Goal: Task Accomplishment & Management: Complete application form

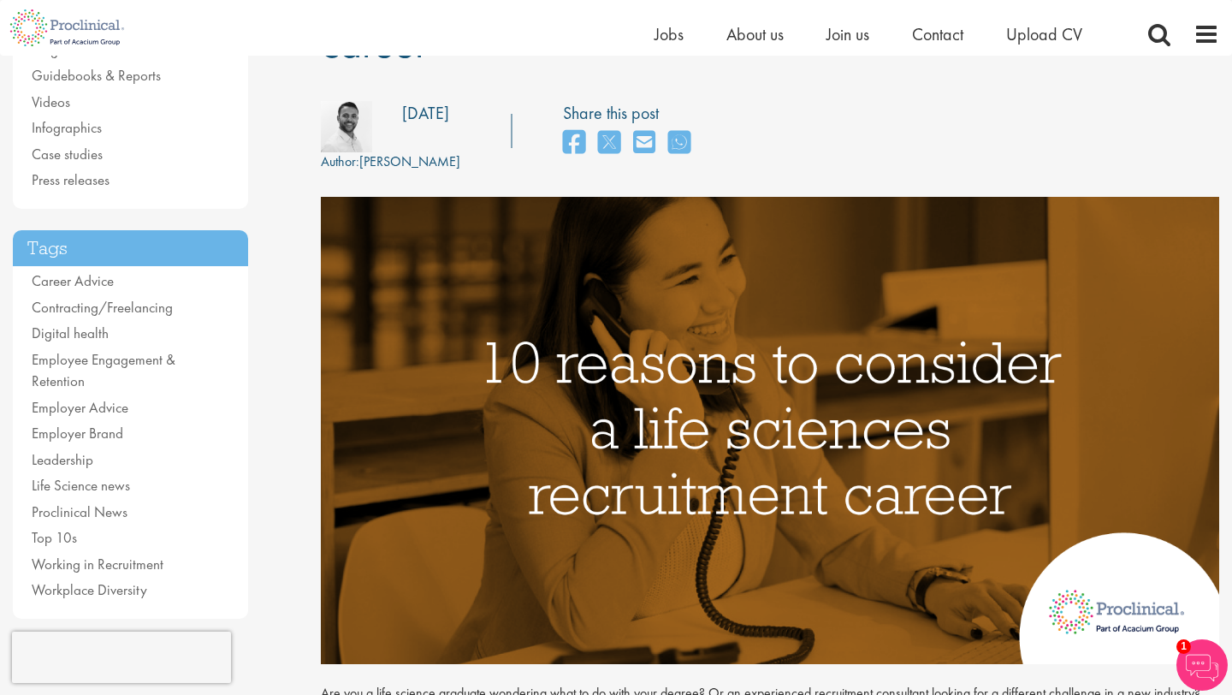
scroll to position [238, 0]
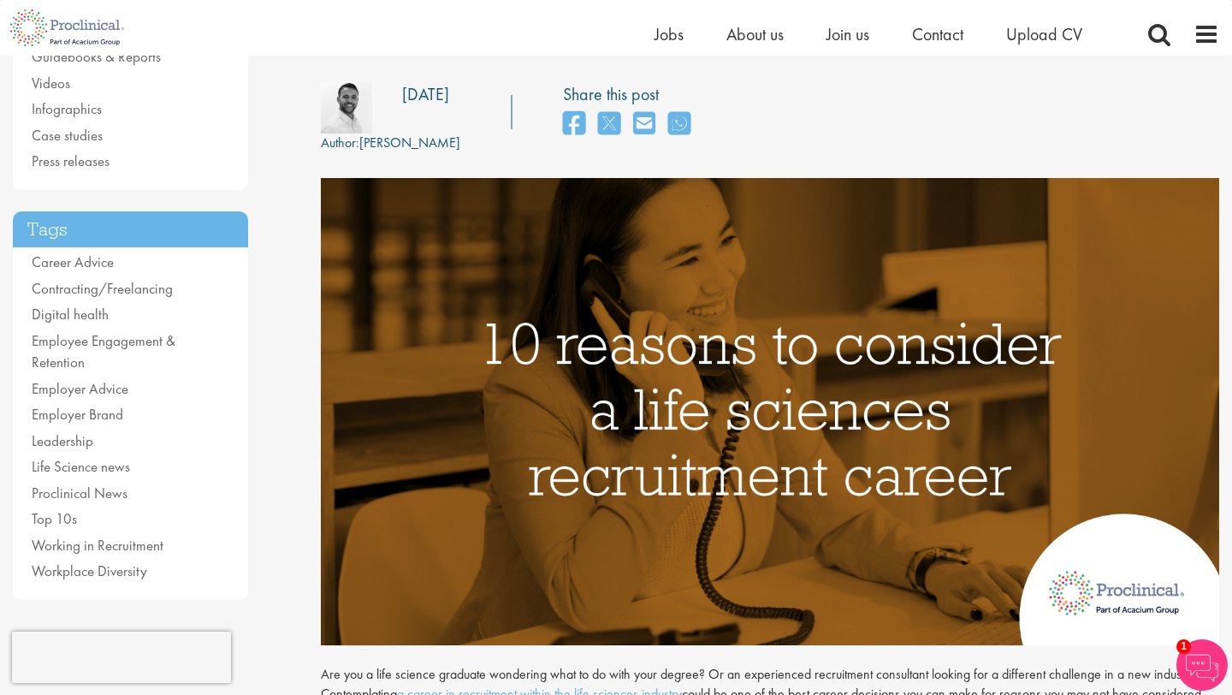
click at [1175, 416] on img at bounding box center [770, 411] width 898 height 467
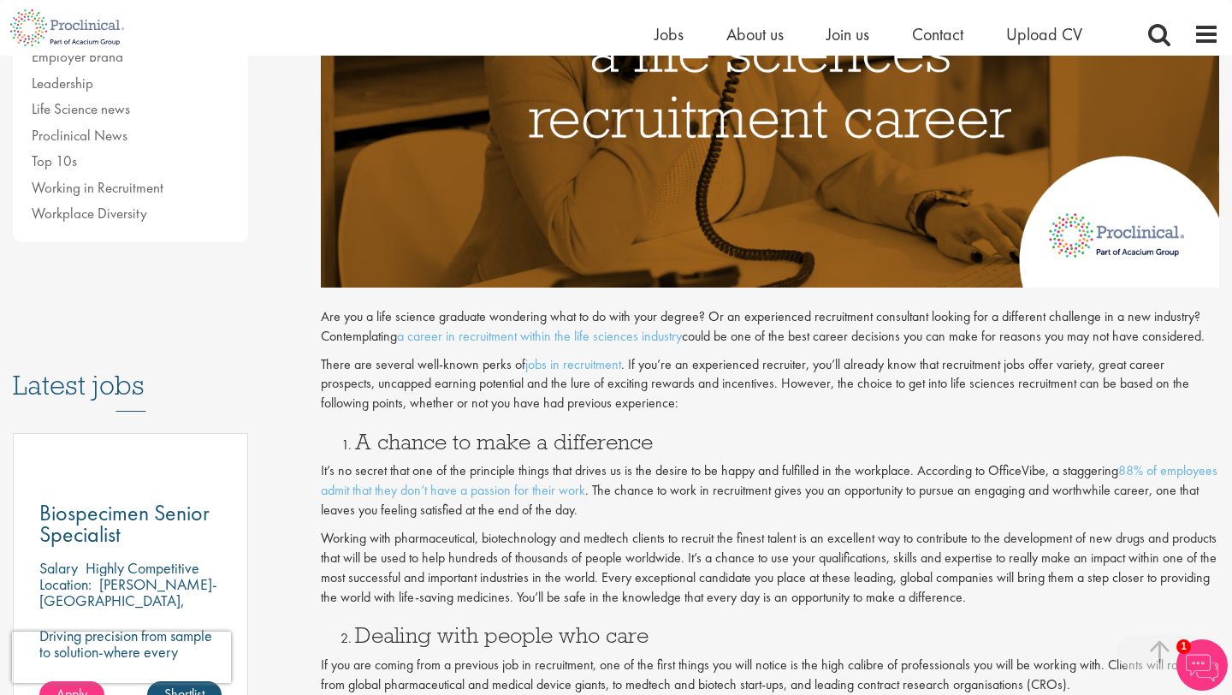
scroll to position [596, 0]
click at [1195, 661] on img at bounding box center [1201, 664] width 51 height 51
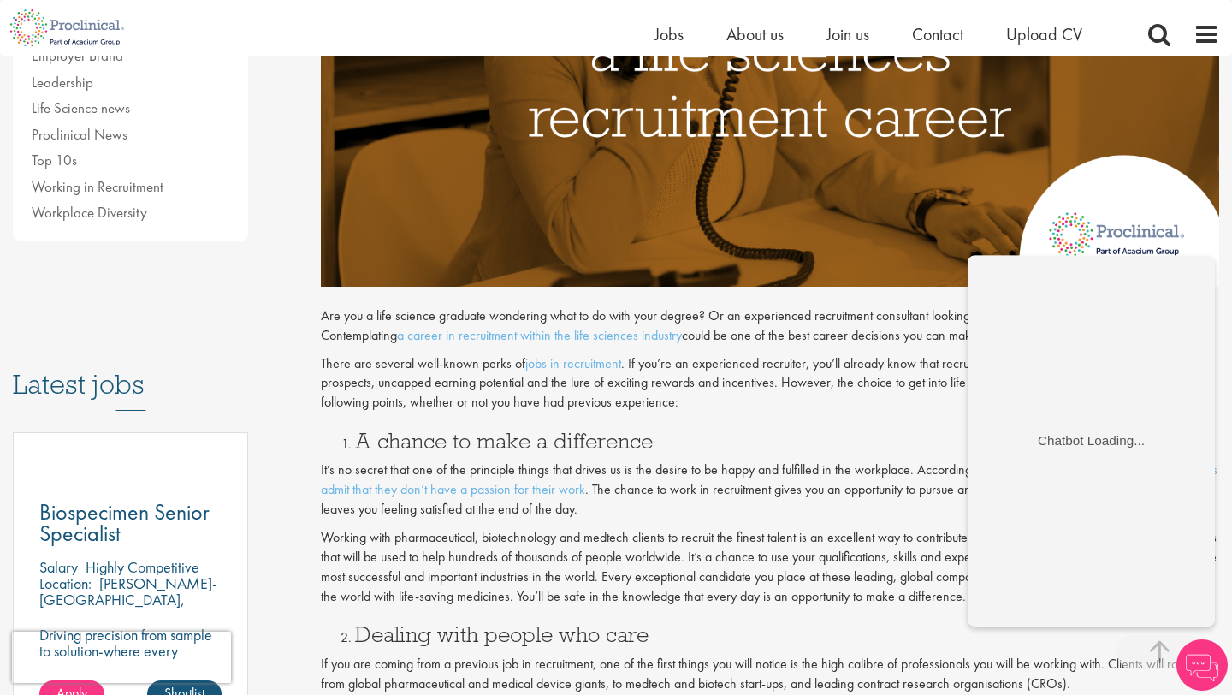
click at [932, 398] on p "There are several well-known perks of jobs in recruitment . If you’re an experi…" at bounding box center [770, 383] width 898 height 59
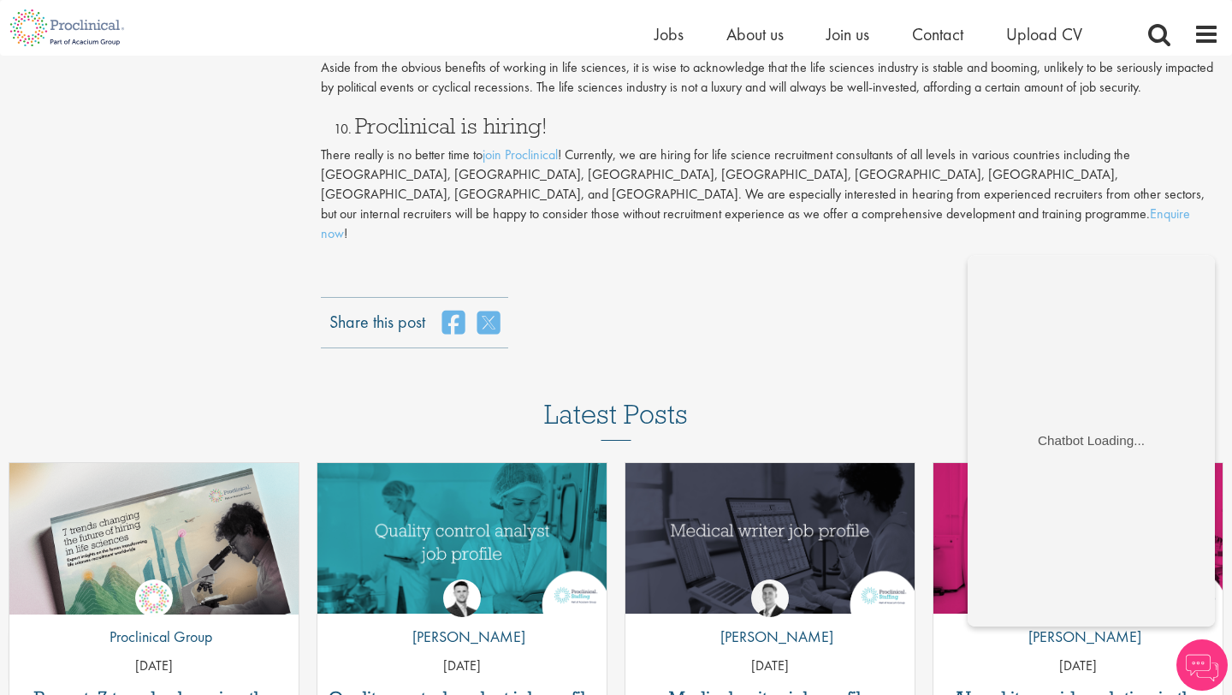
scroll to position [2216, 0]
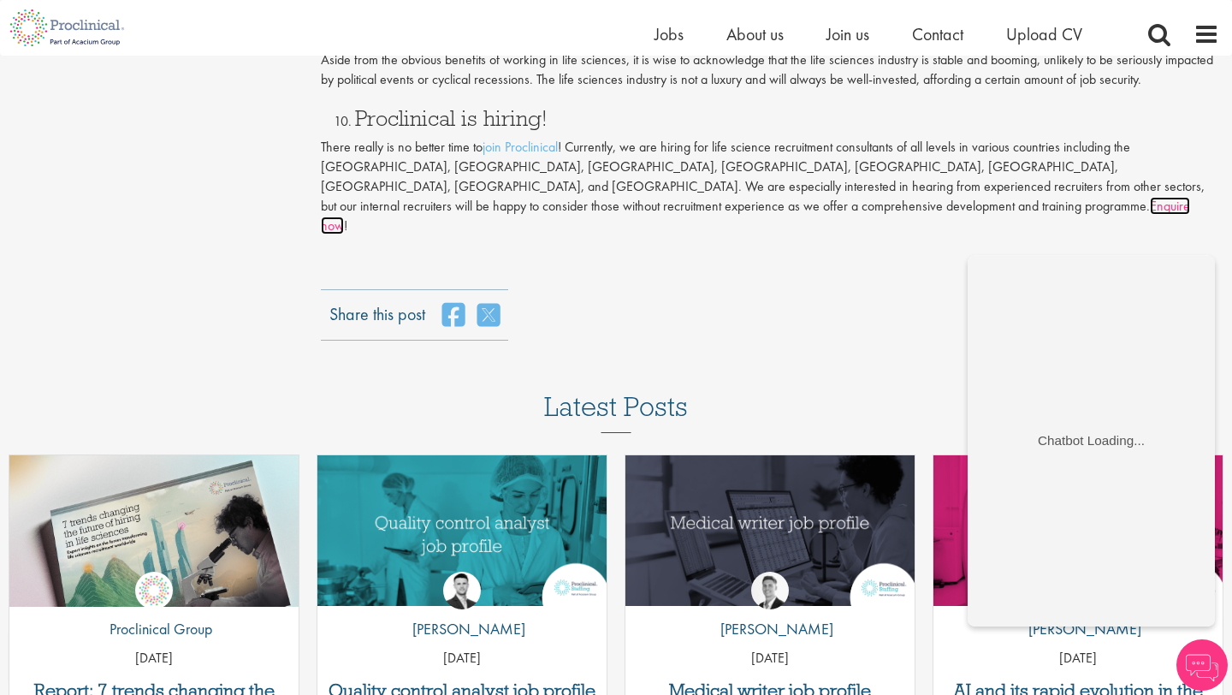
click at [1087, 197] on link "Enquire now" at bounding box center [755, 216] width 869 height 38
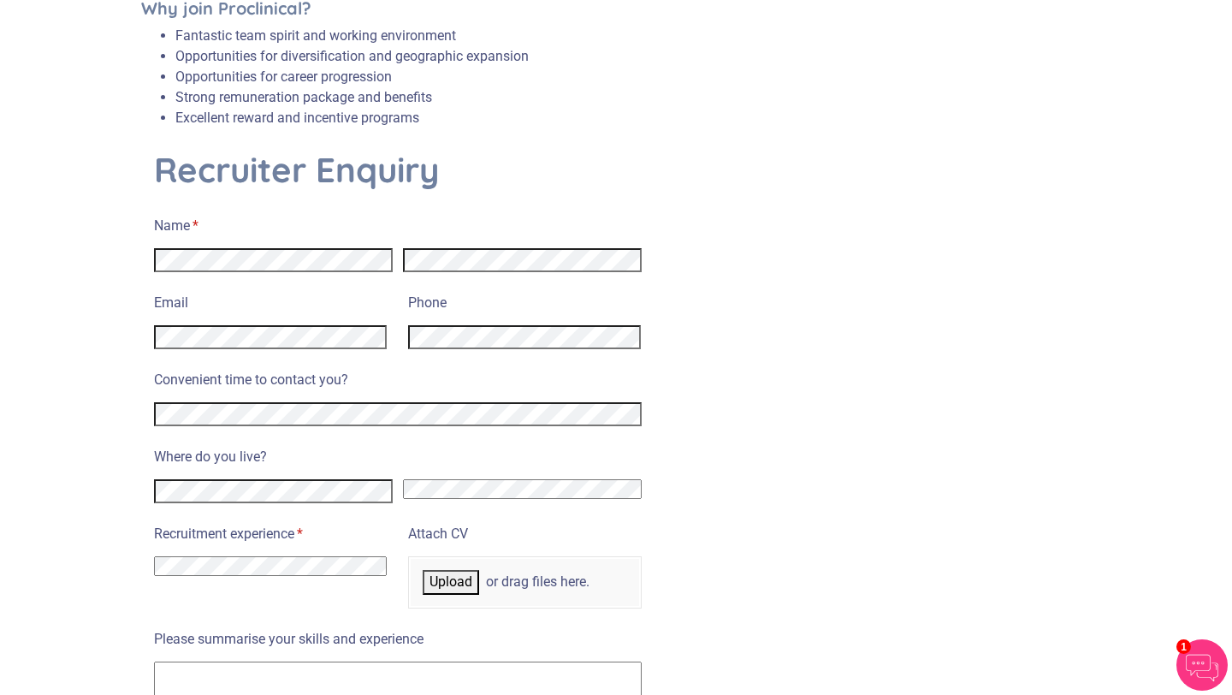
scroll to position [598, 0]
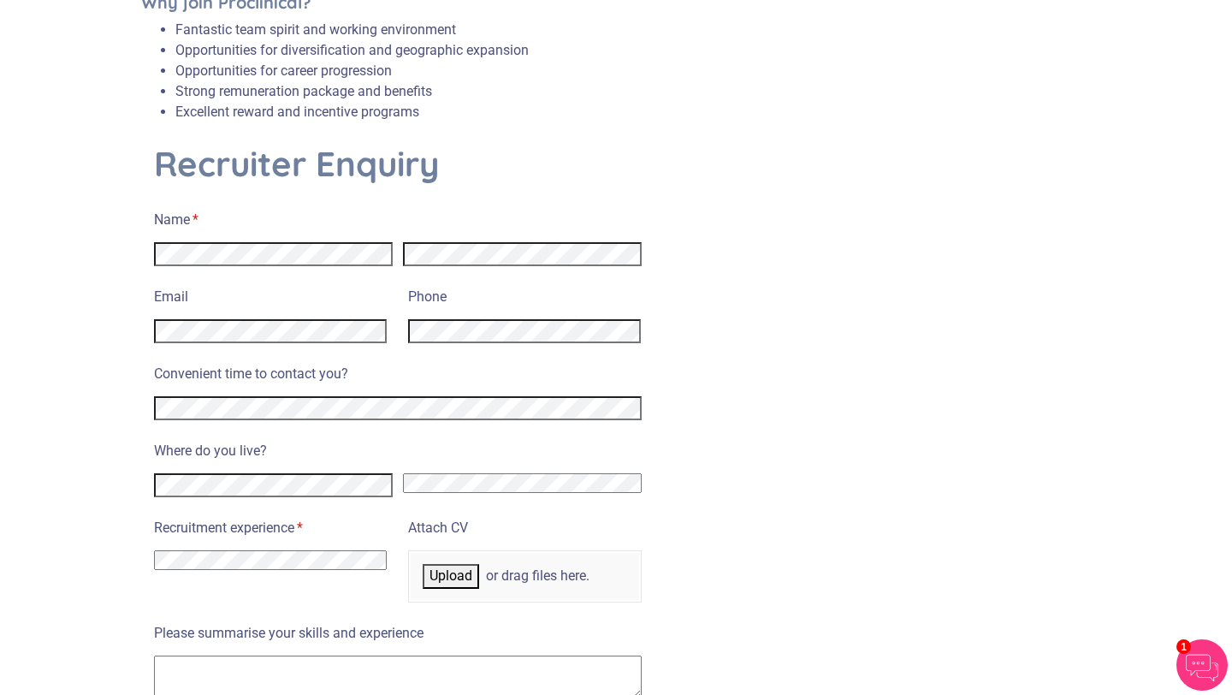
click at [370, 544] on div "I have no previous experience working in recruitment I have recruitment experie…" at bounding box center [270, 557] width 233 height 26
click at [376, 550] on select "I have no previous experience working in recruitment I have recruitment experie…" at bounding box center [270, 560] width 233 height 20
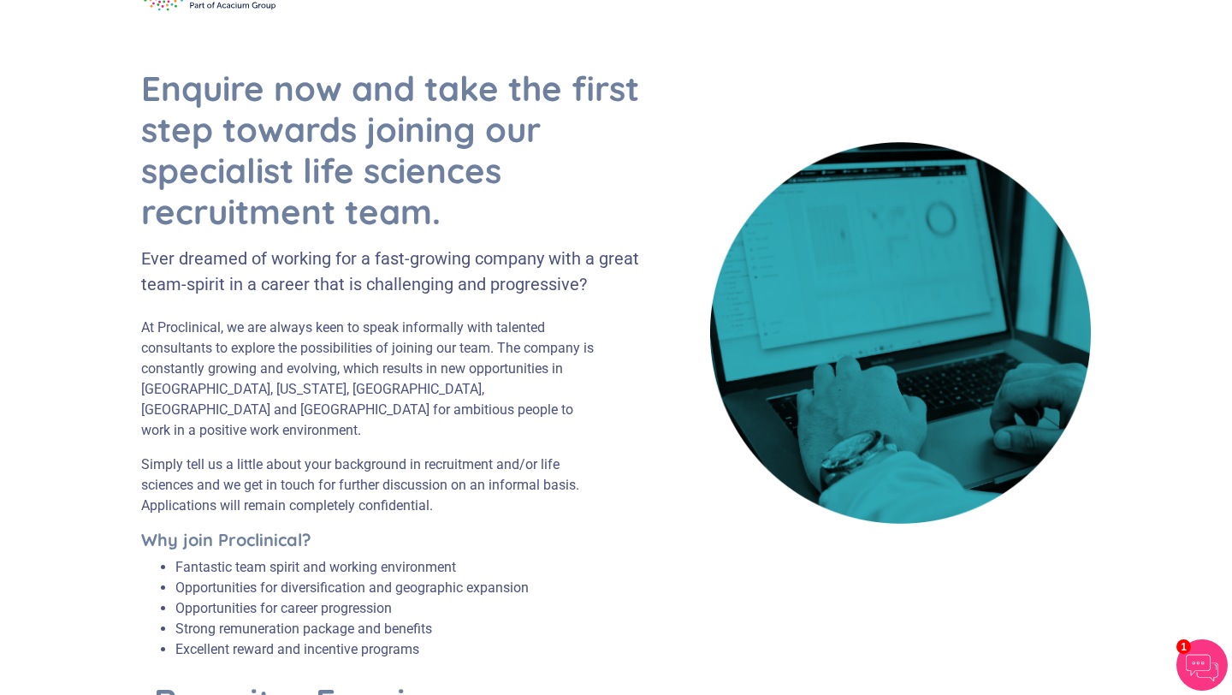
scroll to position [0, 0]
